Goal: Task Accomplishment & Management: Complete application form

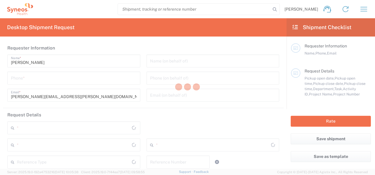
type input "3248"
type input "[GEOGRAPHIC_DATA]"
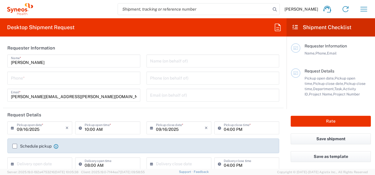
type input "Syneos Health Clinical Spain"
click at [110, 80] on input "tel" at bounding box center [74, 78] width 126 height 10
type input "680647886"
click at [137, 110] on header "Request Details" at bounding box center [143, 114] width 281 height 13
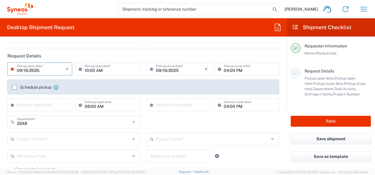
click at [36, 73] on input "09/16/2025" at bounding box center [41, 68] width 49 height 10
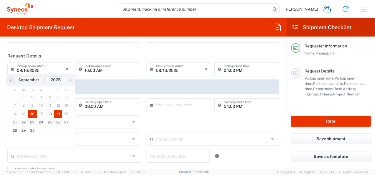
click at [56, 114] on span "19" at bounding box center [58, 114] width 8 height 8
type input "09/19/2025"
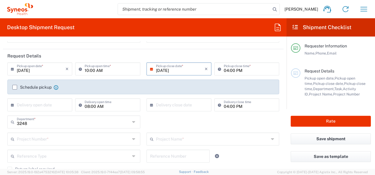
click at [110, 52] on header "Request Details" at bounding box center [143, 55] width 281 height 13
click at [108, 73] on input "10:00 AM" at bounding box center [111, 68] width 52 height 10
click at [224, 71] on input "04:00 PM" at bounding box center [250, 68] width 52 height 10
type input "01:00 PM"
click at [192, 50] on header "Request Details" at bounding box center [143, 55] width 281 height 13
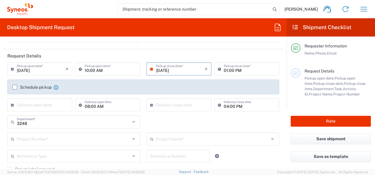
click at [133, 48] on agx-form-section "Requester Information Natalia Aballay Name * 680647886 Phone * natalia.aballay@…" at bounding box center [143, 15] width 281 height 67
click at [153, 47] on agx-form-section "Requester Information Natalia Aballay Name * 680647886 Phone * natalia.aballay@…" at bounding box center [143, 15] width 281 height 67
click at [279, 89] on form "Requester Information Natalia Aballay Name * 680647886 Phone * natalia.aballay@…" at bounding box center [143, 105] width 287 height 128
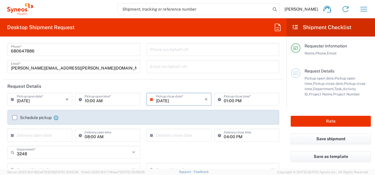
scroll to position [0, 0]
